Goal: Information Seeking & Learning: Compare options

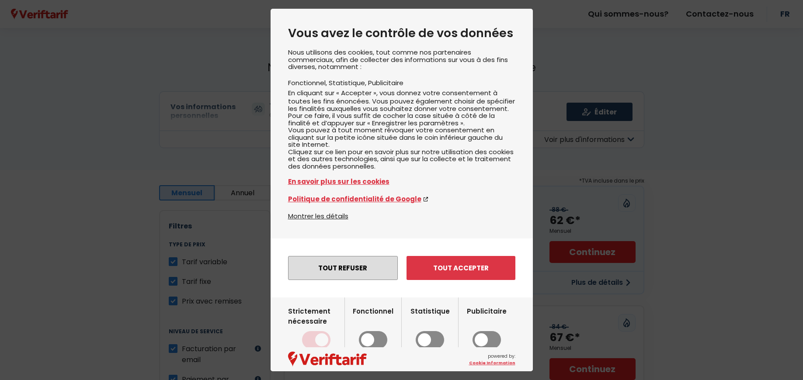
click at [349, 280] on button "Tout refuser" at bounding box center [343, 268] width 110 height 24
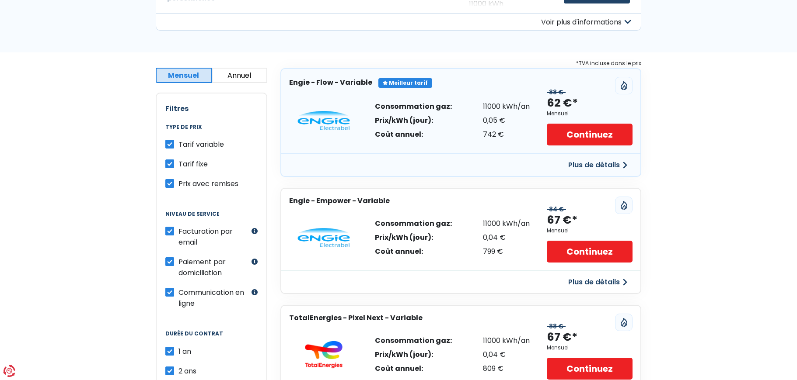
scroll to position [131, 0]
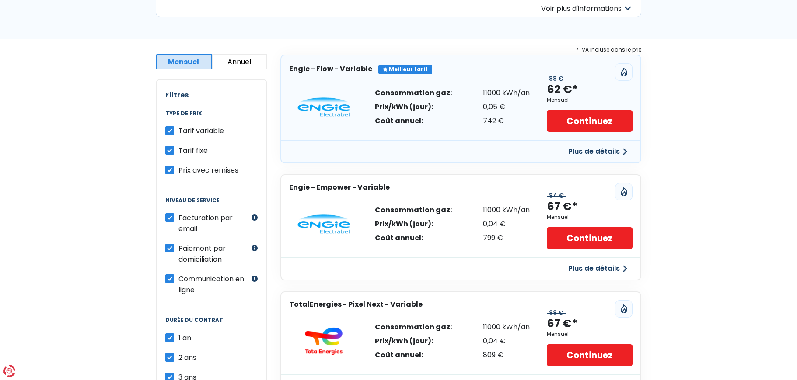
click at [178, 130] on label "Tarif variable" at bounding box center [200, 131] width 45 height 11
click at [171, 130] on input "Tarif variable" at bounding box center [169, 130] width 9 height 9
checkbox input "false"
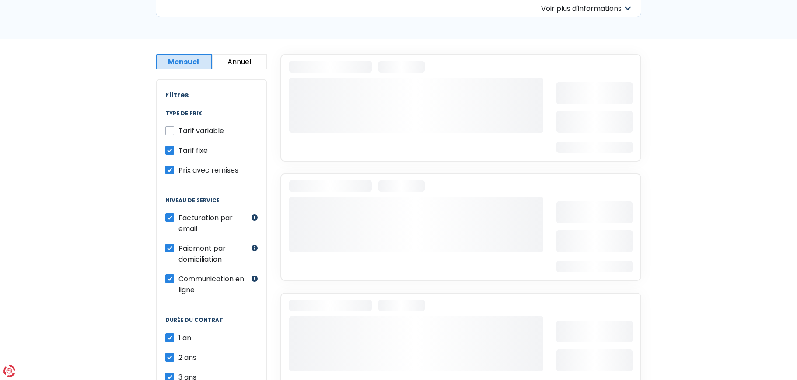
click at [178, 170] on label "Prix avec remises" at bounding box center [208, 170] width 60 height 11
click at [170, 170] on input "Prix avec remises" at bounding box center [169, 169] width 9 height 9
checkbox input "false"
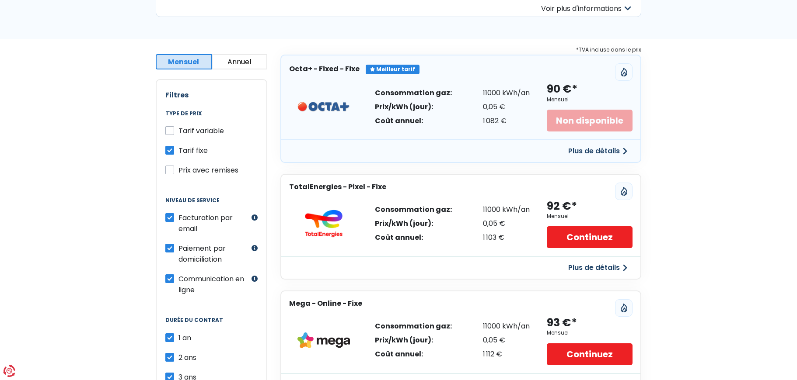
click at [178, 283] on label "Communication en ligne" at bounding box center [213, 285] width 71 height 22
click at [170, 283] on input "Communication en ligne" at bounding box center [169, 278] width 9 height 9
checkbox input "false"
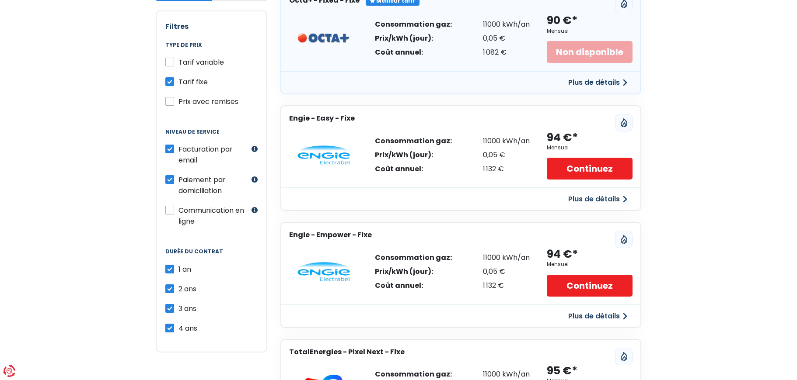
scroll to position [219, 0]
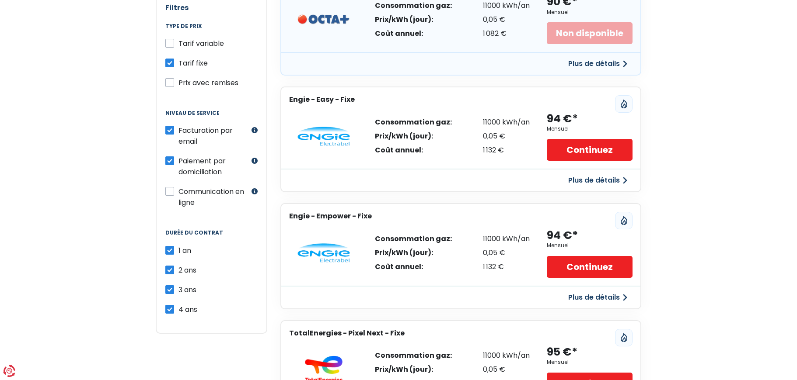
click at [178, 273] on label "2 ans" at bounding box center [187, 270] width 18 height 11
click at [169, 273] on input "2 ans" at bounding box center [169, 269] width 9 height 9
checkbox input "false"
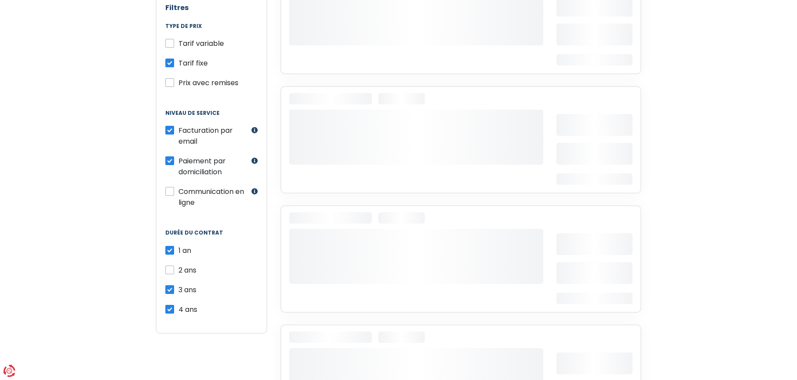
click at [178, 289] on label "3 ans" at bounding box center [187, 290] width 18 height 11
click at [168, 289] on input "3 ans" at bounding box center [169, 289] width 9 height 9
checkbox input "false"
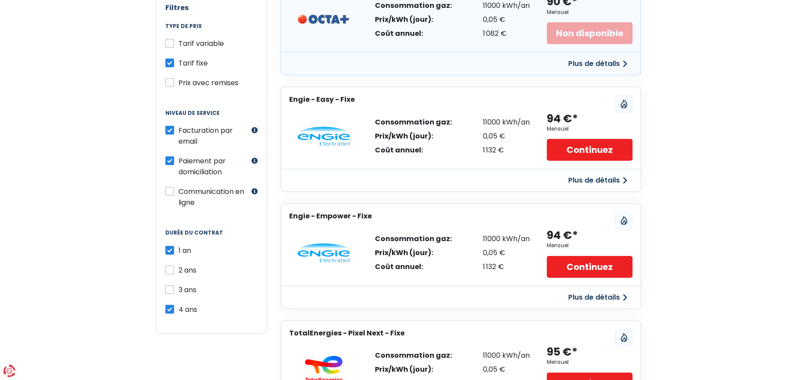
click at [178, 310] on label "4 ans" at bounding box center [187, 309] width 19 height 11
click at [171, 310] on input "4 ans" at bounding box center [169, 308] width 9 height 9
checkbox input "false"
click at [178, 271] on label "2 ans" at bounding box center [187, 270] width 18 height 11
click at [171, 271] on input "2 ans" at bounding box center [169, 269] width 9 height 9
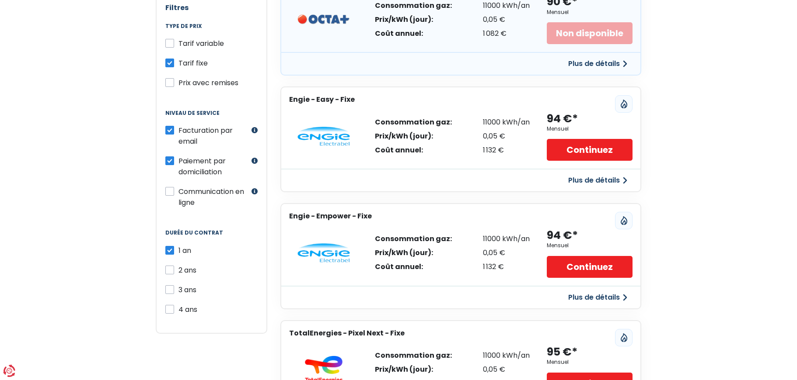
checkbox input "true"
click at [178, 290] on label "3 ans" at bounding box center [187, 290] width 18 height 11
click at [169, 290] on input "3 ans" at bounding box center [169, 289] width 9 height 9
checkbox input "true"
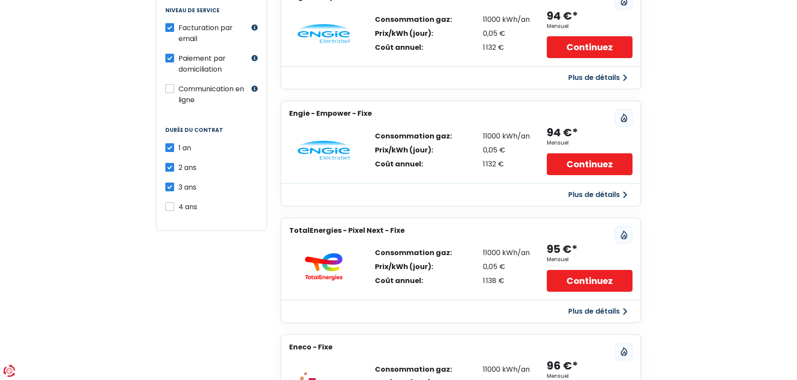
scroll to position [306, 0]
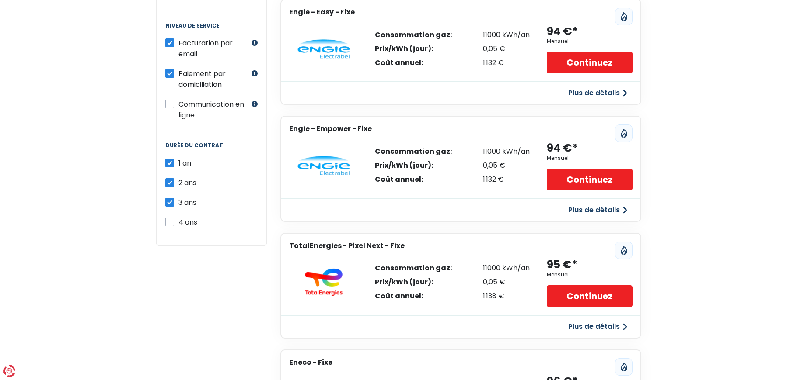
click at [178, 105] on label "Communication en ligne" at bounding box center [213, 110] width 71 height 22
click at [170, 105] on input "Communication en ligne" at bounding box center [169, 103] width 9 height 9
checkbox input "true"
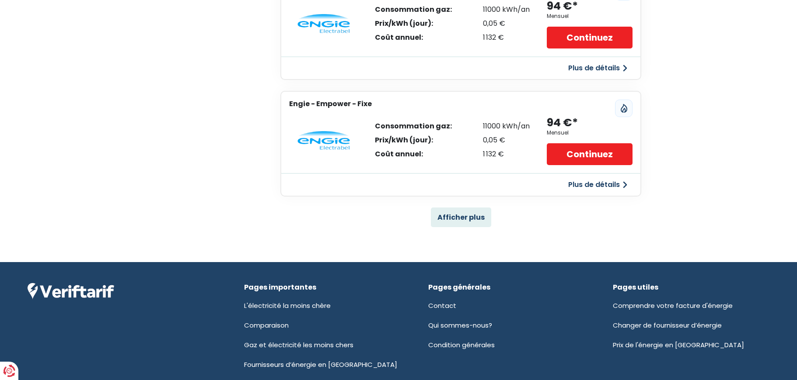
scroll to position [596, 0]
